Goal: Check status: Check status

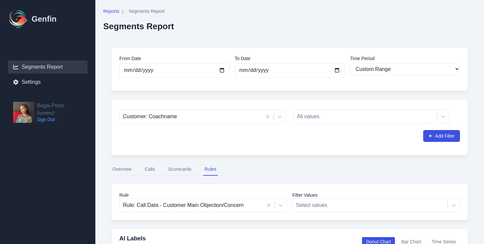
select select "custom"
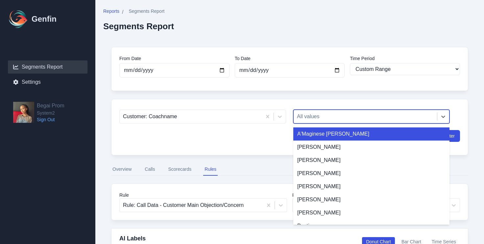
click at [313, 115] on div at bounding box center [365, 116] width 137 height 9
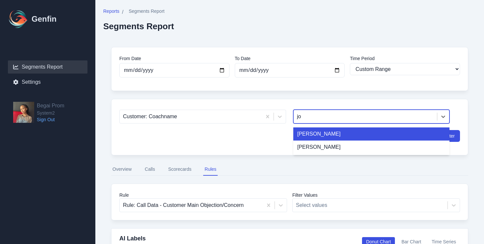
type input "joy"
click at [299, 135] on div "[PERSON_NAME]" at bounding box center [371, 134] width 156 height 13
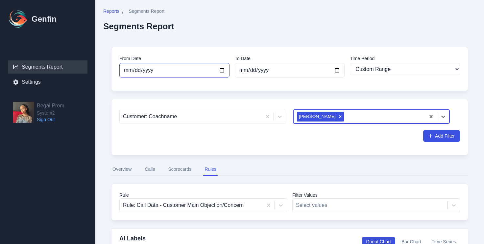
click at [225, 68] on input "[DATE]" at bounding box center [174, 70] width 110 height 14
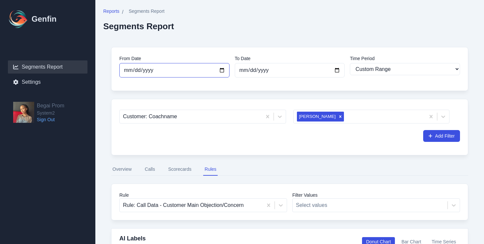
type input "[DATE]"
click at [337, 72] on input "[DATE]" at bounding box center [290, 70] width 110 height 14
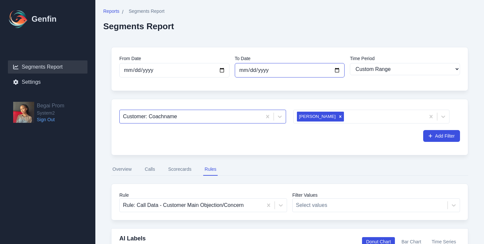
type input "[DATE]"
click at [348, 142] on div "Add Filter" at bounding box center [289, 136] width 341 height 12
click at [184, 165] on button "Scorecards" at bounding box center [180, 169] width 26 height 12
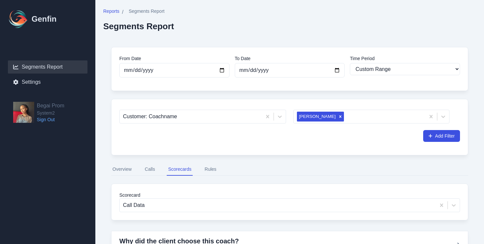
scroll to position [77, 0]
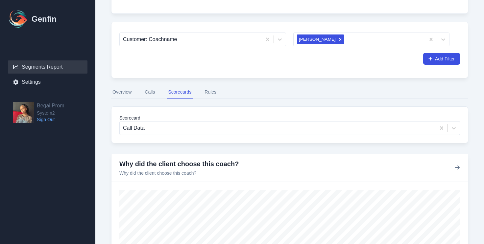
click at [211, 94] on button "Rules" at bounding box center [210, 92] width 14 height 12
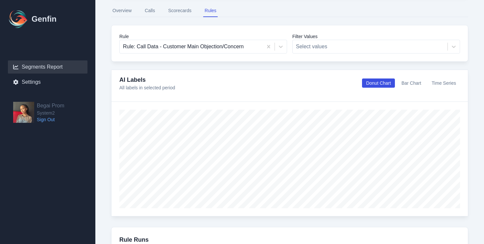
scroll to position [165, 0]
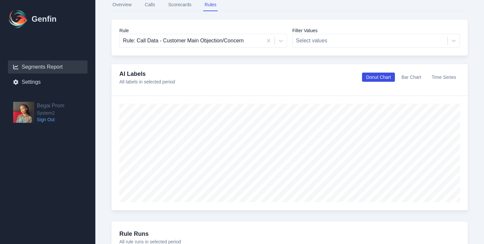
click at [413, 75] on button "Bar Chart" at bounding box center [412, 77] width 28 height 9
click at [437, 77] on button "Time Series" at bounding box center [444, 77] width 32 height 9
click at [382, 80] on button "Donut Chart" at bounding box center [378, 77] width 33 height 9
click at [151, 8] on button "Calls" at bounding box center [149, 5] width 13 height 12
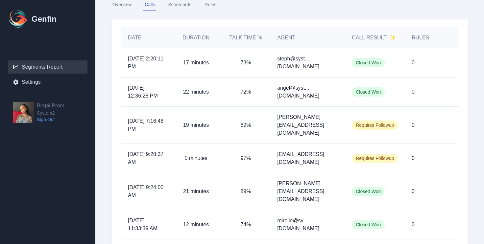
click at [120, 8] on button "Overview" at bounding box center [122, 5] width 22 height 12
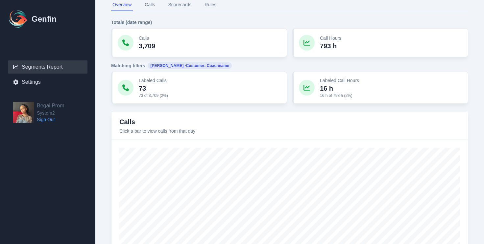
click at [178, 8] on button "Scorecards" at bounding box center [180, 5] width 26 height 12
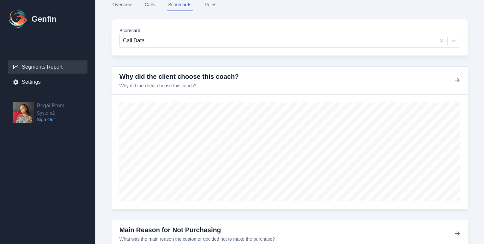
click at [123, 9] on button "Overview" at bounding box center [122, 5] width 22 height 12
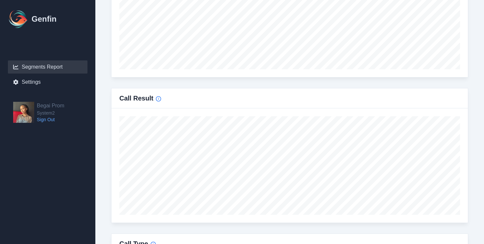
scroll to position [406, 0]
